Goal: Find specific page/section: Find specific page/section

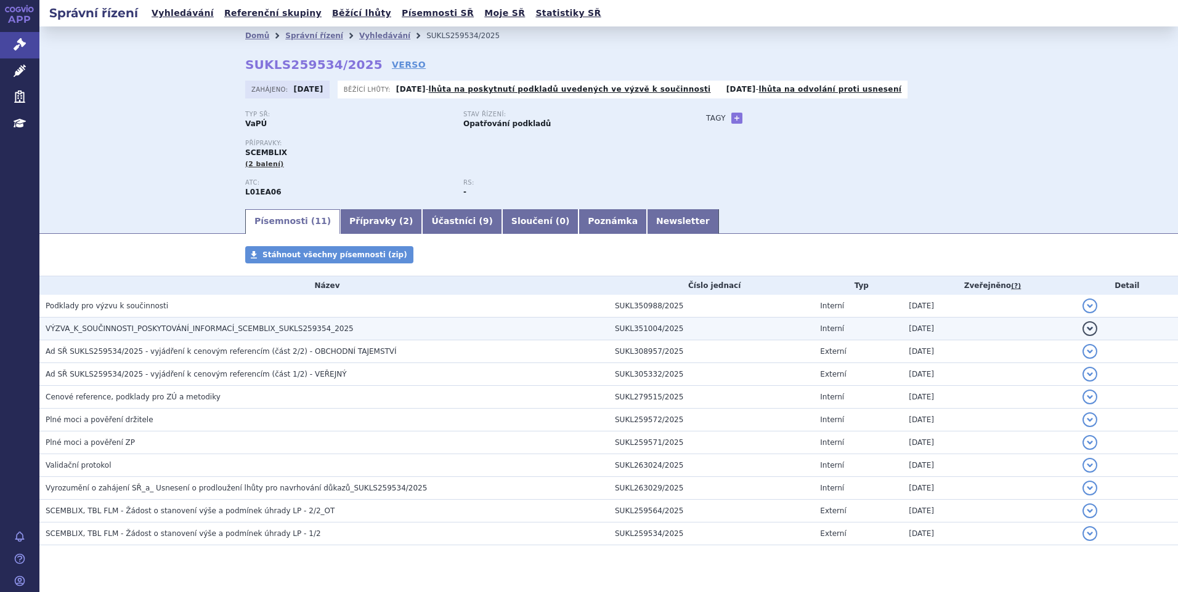
click at [119, 331] on span "VÝZVA_K_SOUČINNOSTI_POSKYTOVÁNÍ_INFORMACÍ_SCEMBLIX_SUKLS259354_2025" at bounding box center [200, 329] width 308 height 9
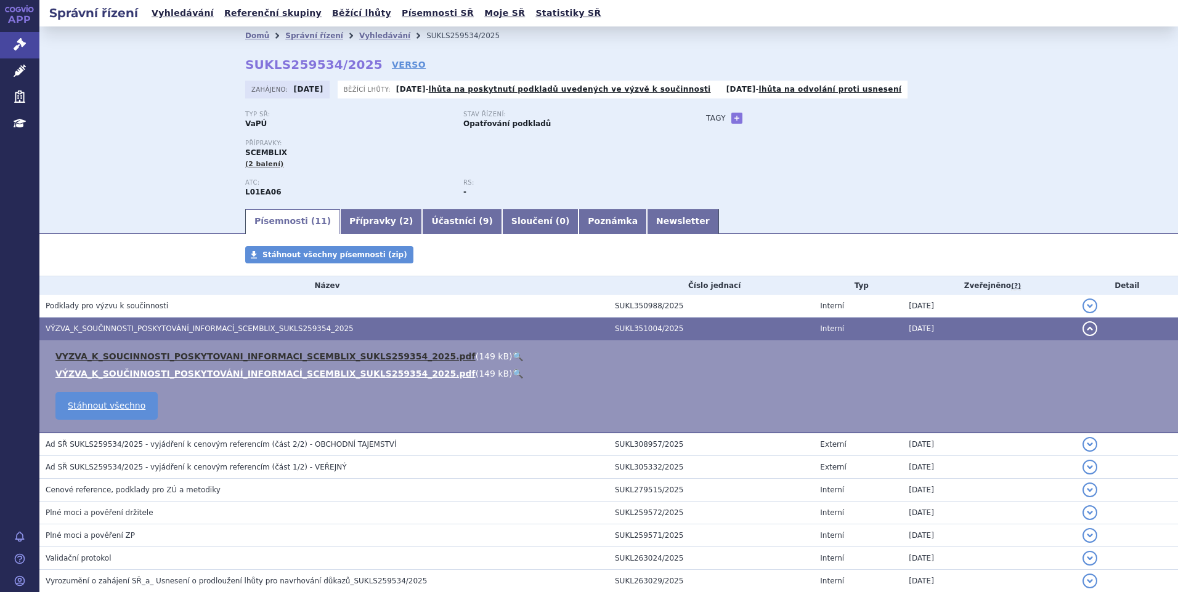
click at [126, 355] on link "VYZVA_K_SOUCINNOSTI_POSKYTOVANI_INFORMACI_SCEMBLIX_SUKLS259354_2025.pdf" at bounding box center [265, 357] width 420 height 10
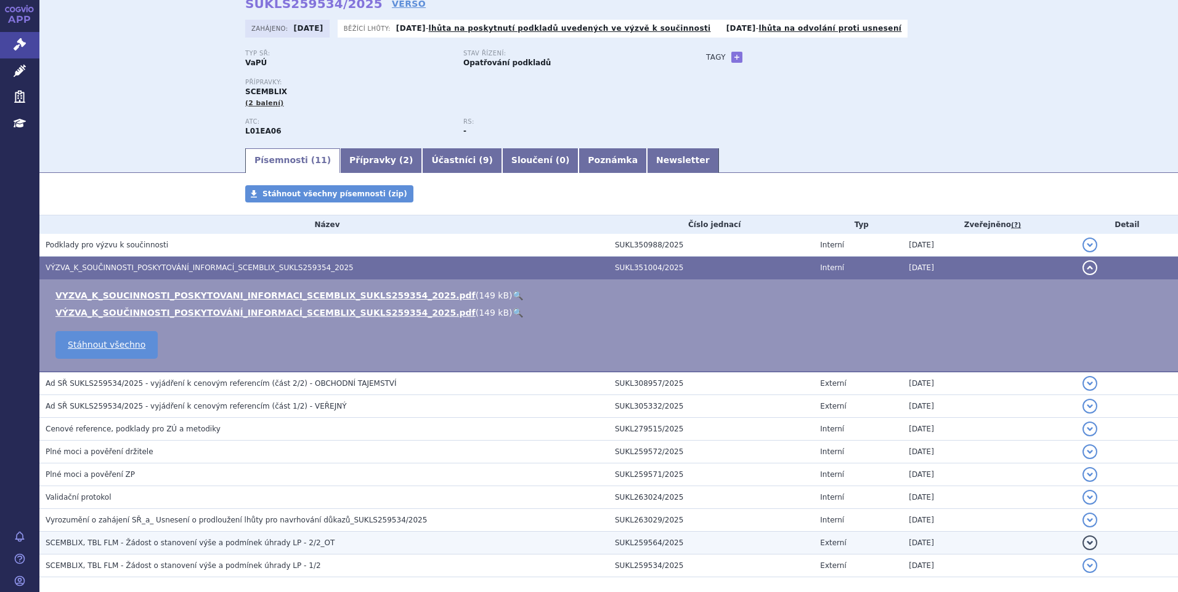
scroll to position [120, 0]
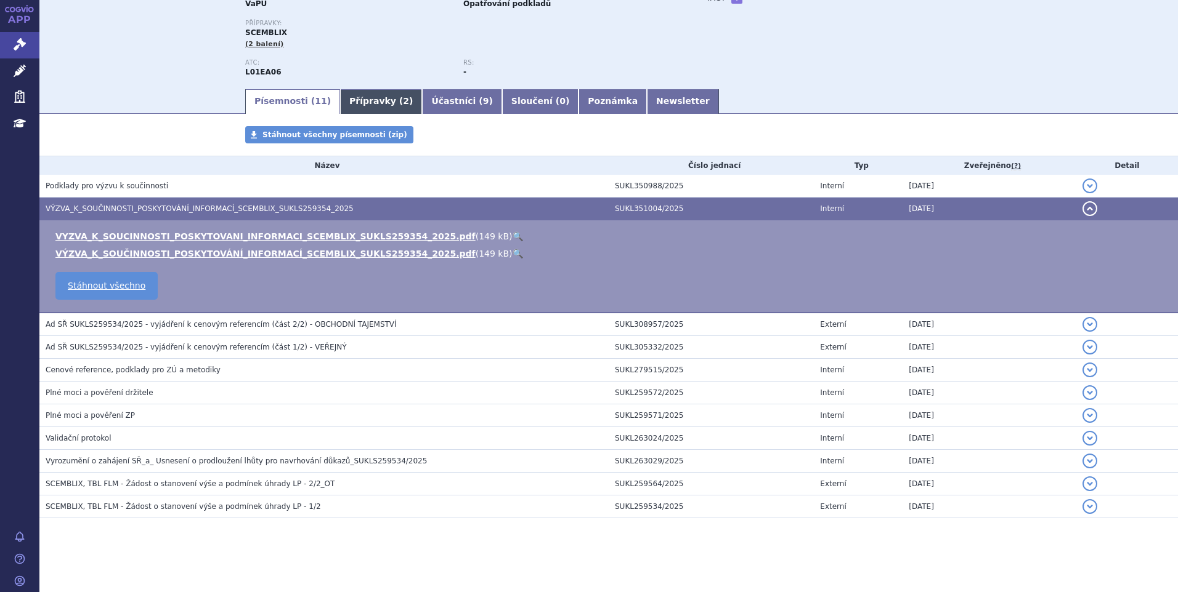
click at [340, 97] on link "Přípravky ( 2 )" at bounding box center [381, 101] width 82 height 25
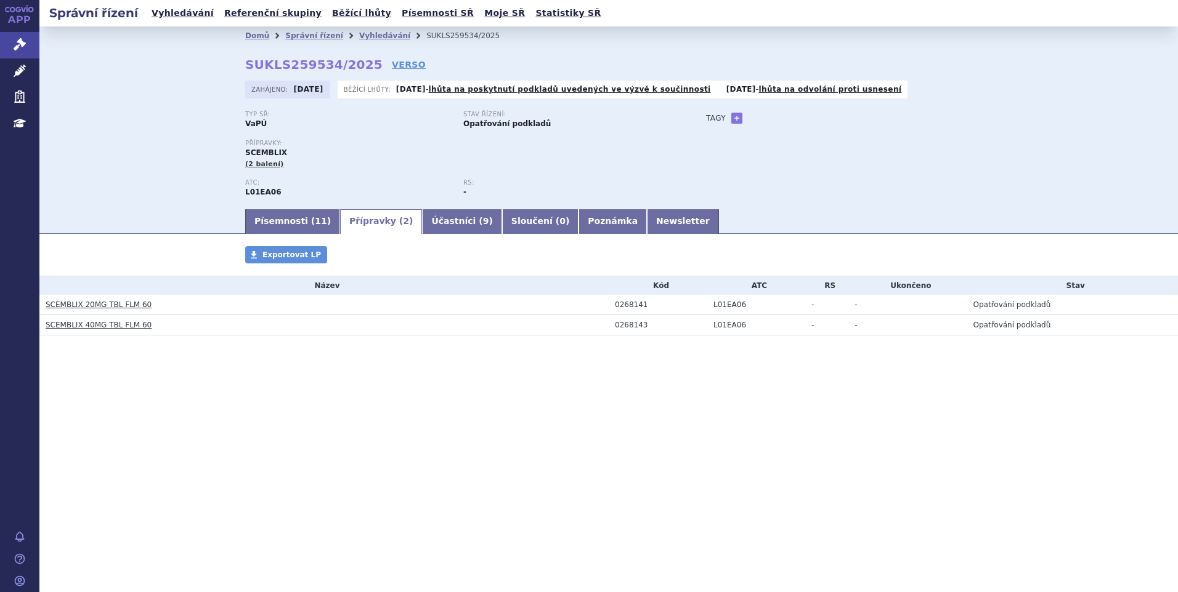
click at [115, 301] on link "SCEMBLIX 20MG TBL FLM 60" at bounding box center [99, 305] width 106 height 9
